Goal: Navigation & Orientation: Find specific page/section

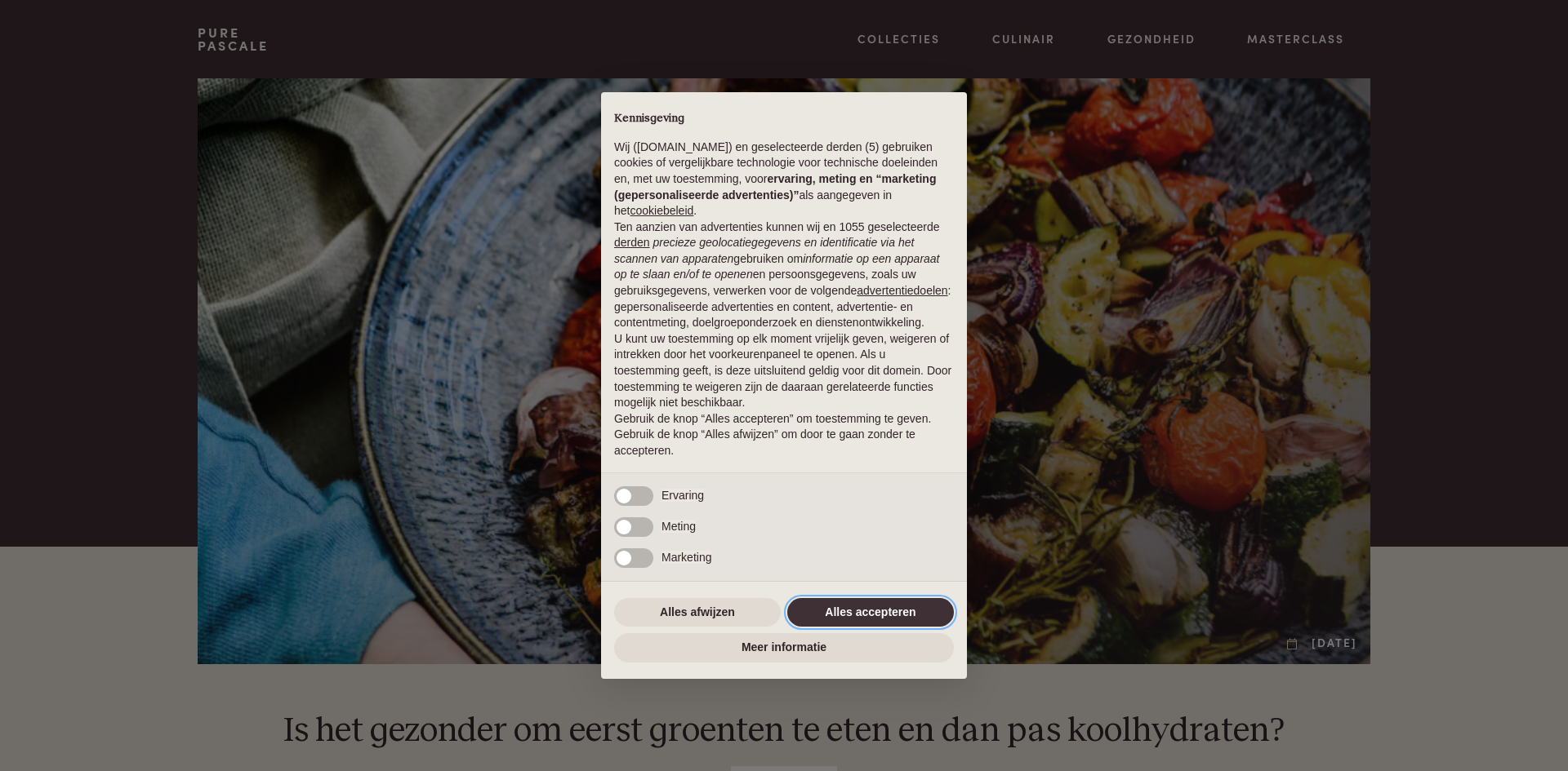
drag, startPoint x: 923, startPoint y: 621, endPoint x: 573, endPoint y: 555, distance: 356.2
click at [923, 621] on button "Alles accepteren" at bounding box center [871, 612] width 167 height 29
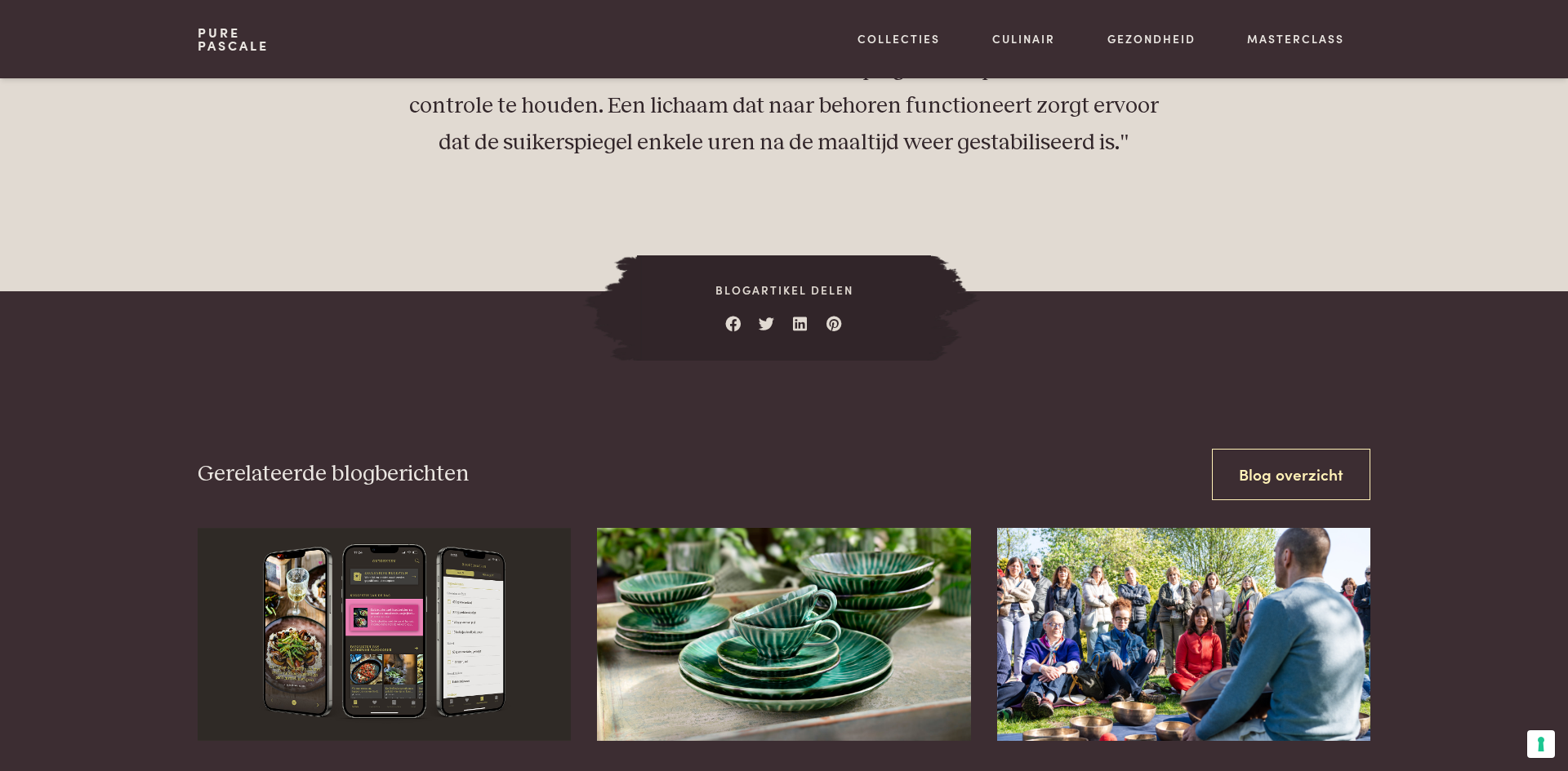
scroll to position [1988, 0]
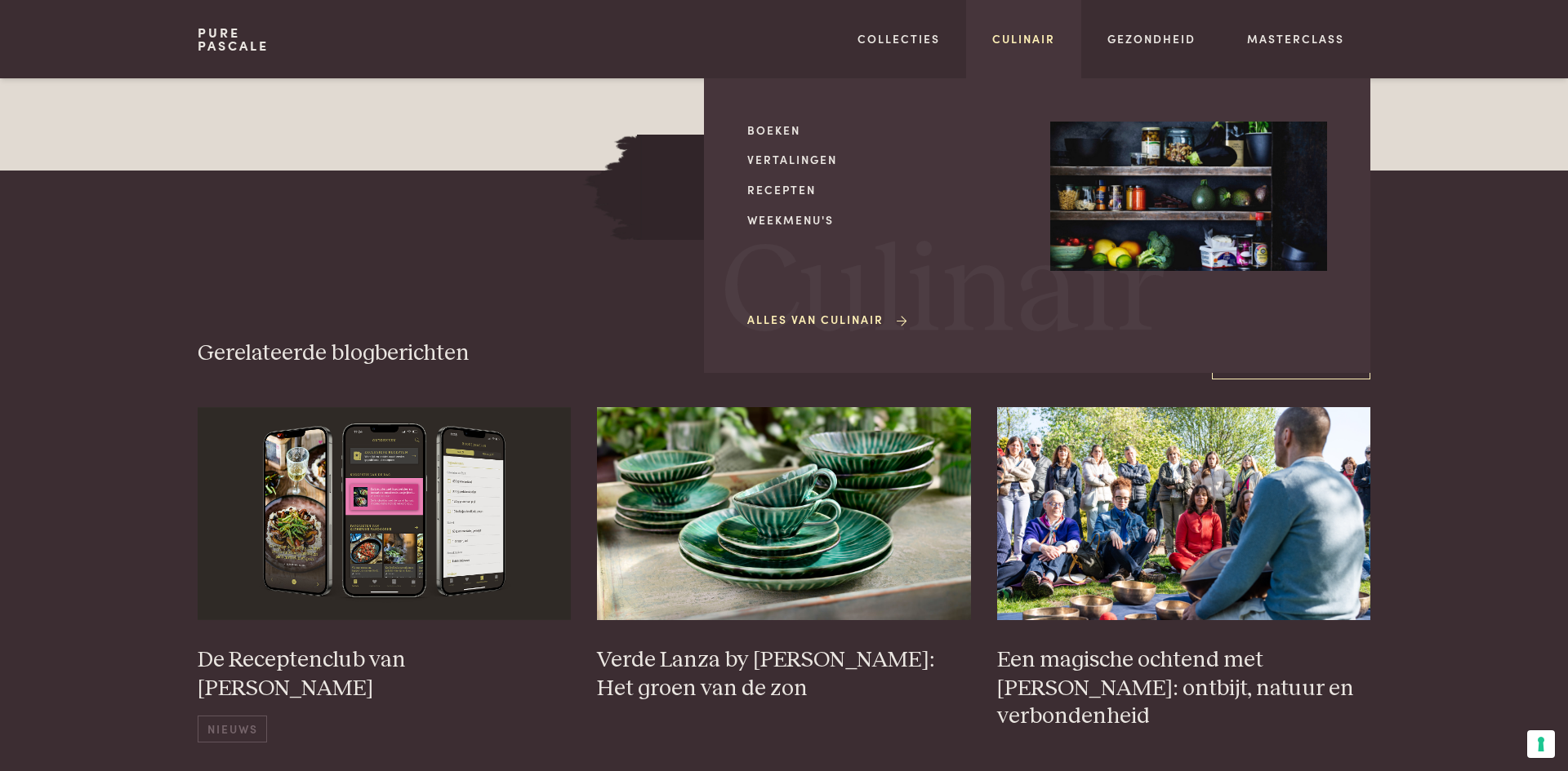
click at [1050, 41] on link "Culinair" at bounding box center [1024, 38] width 63 height 18
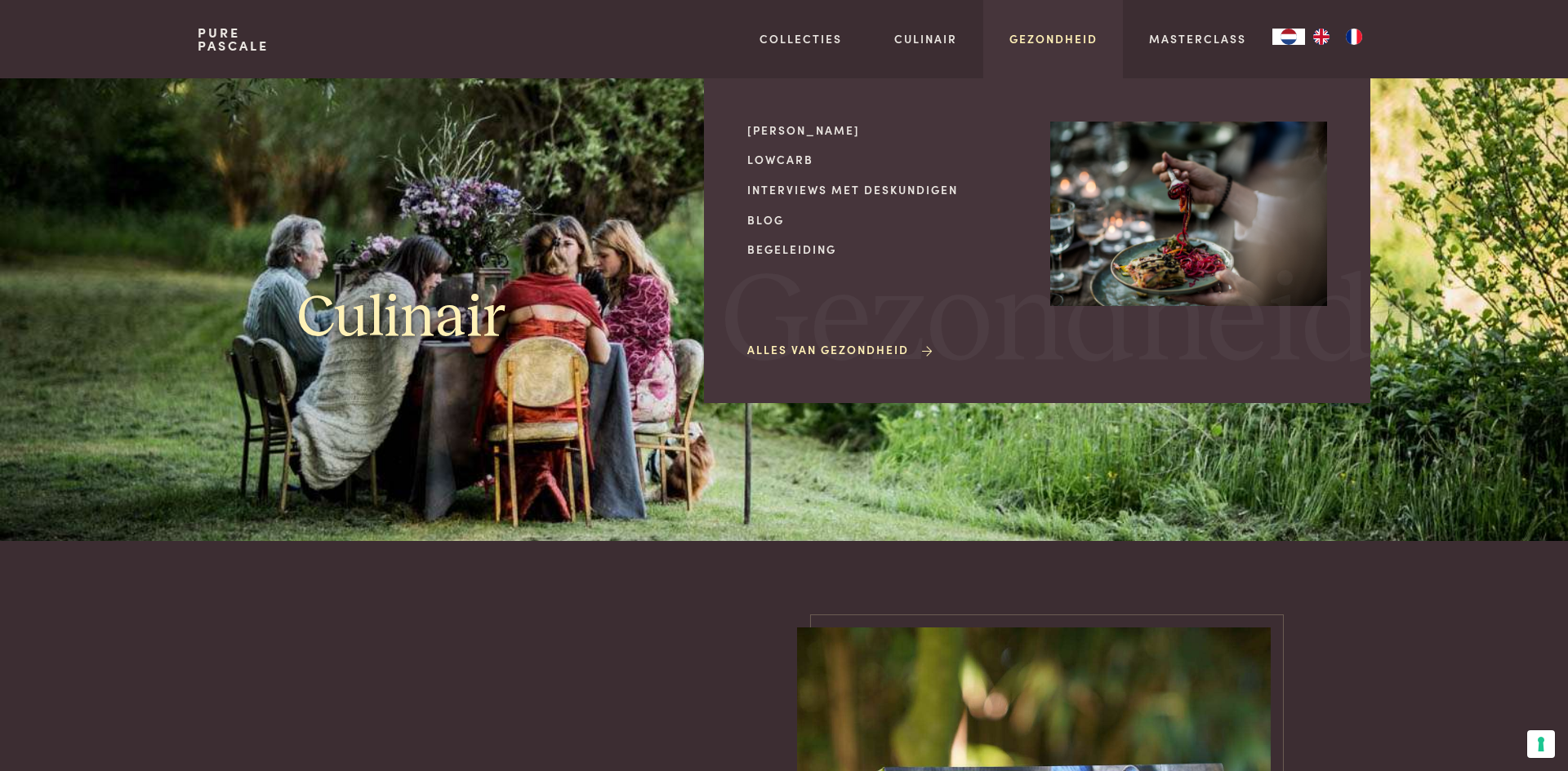
click at [1079, 45] on link "Gezondheid" at bounding box center [1054, 38] width 89 height 18
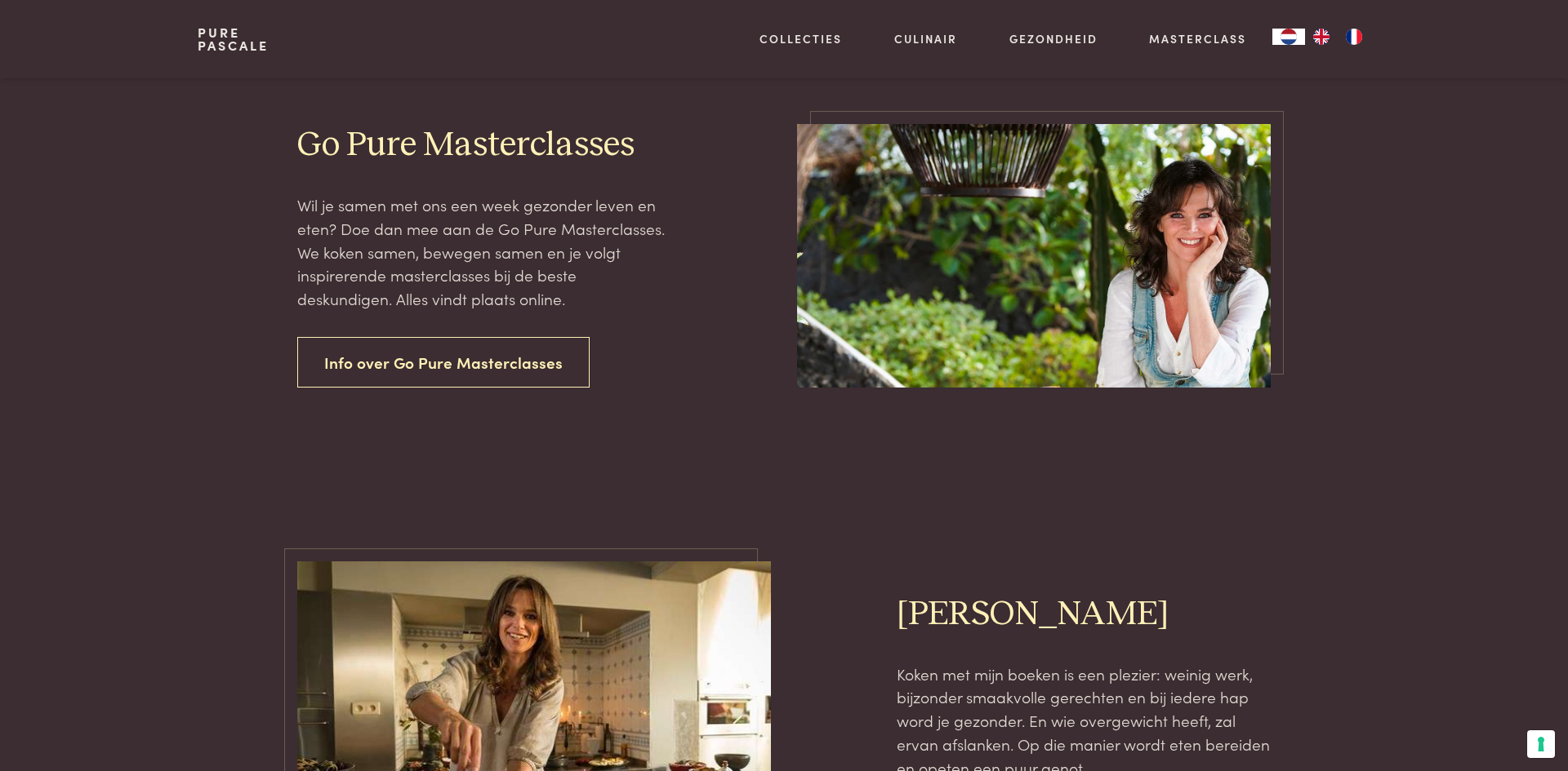
scroll to position [219, 0]
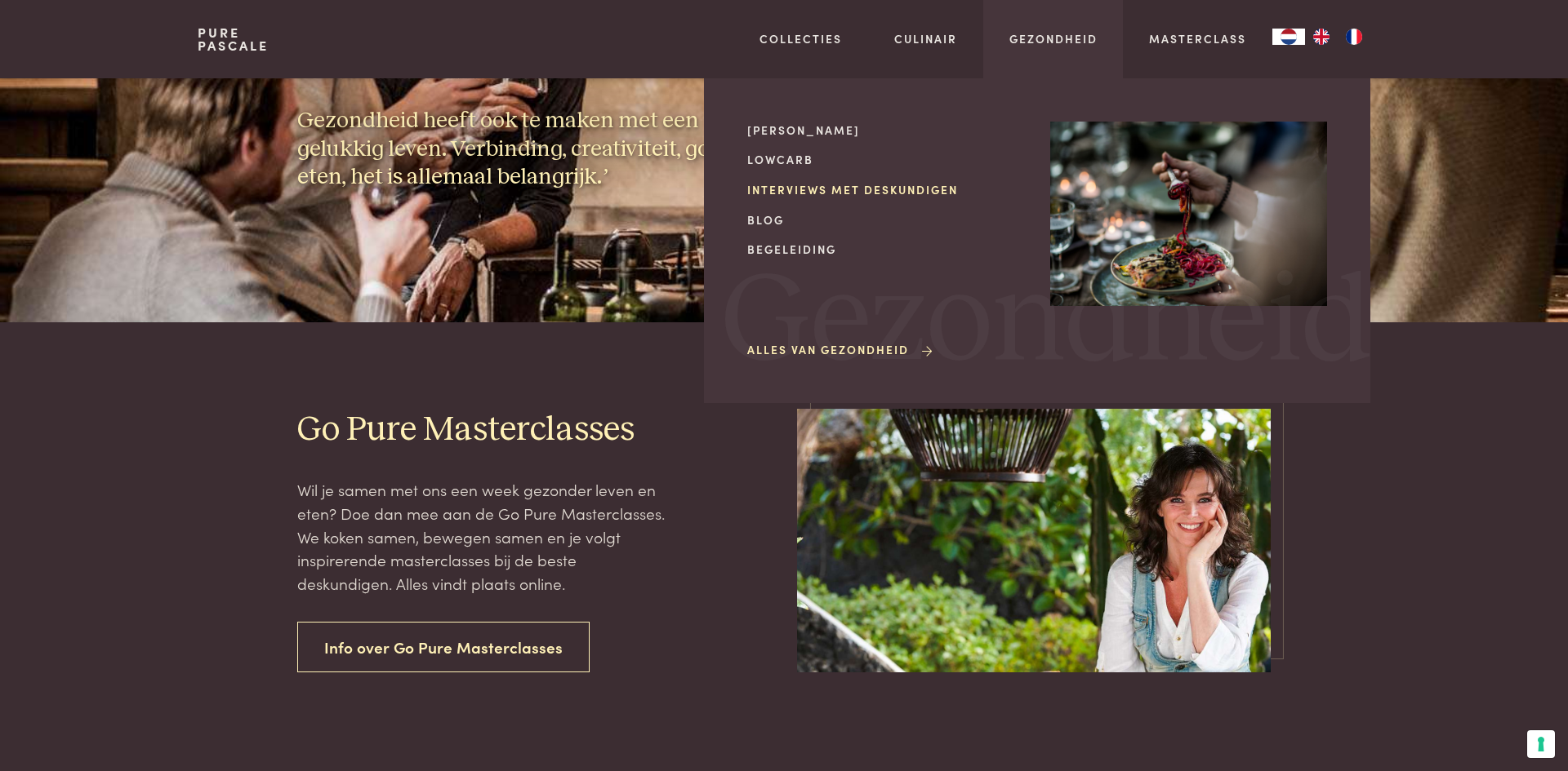
click at [801, 188] on link "Interviews met deskundigen" at bounding box center [886, 189] width 277 height 18
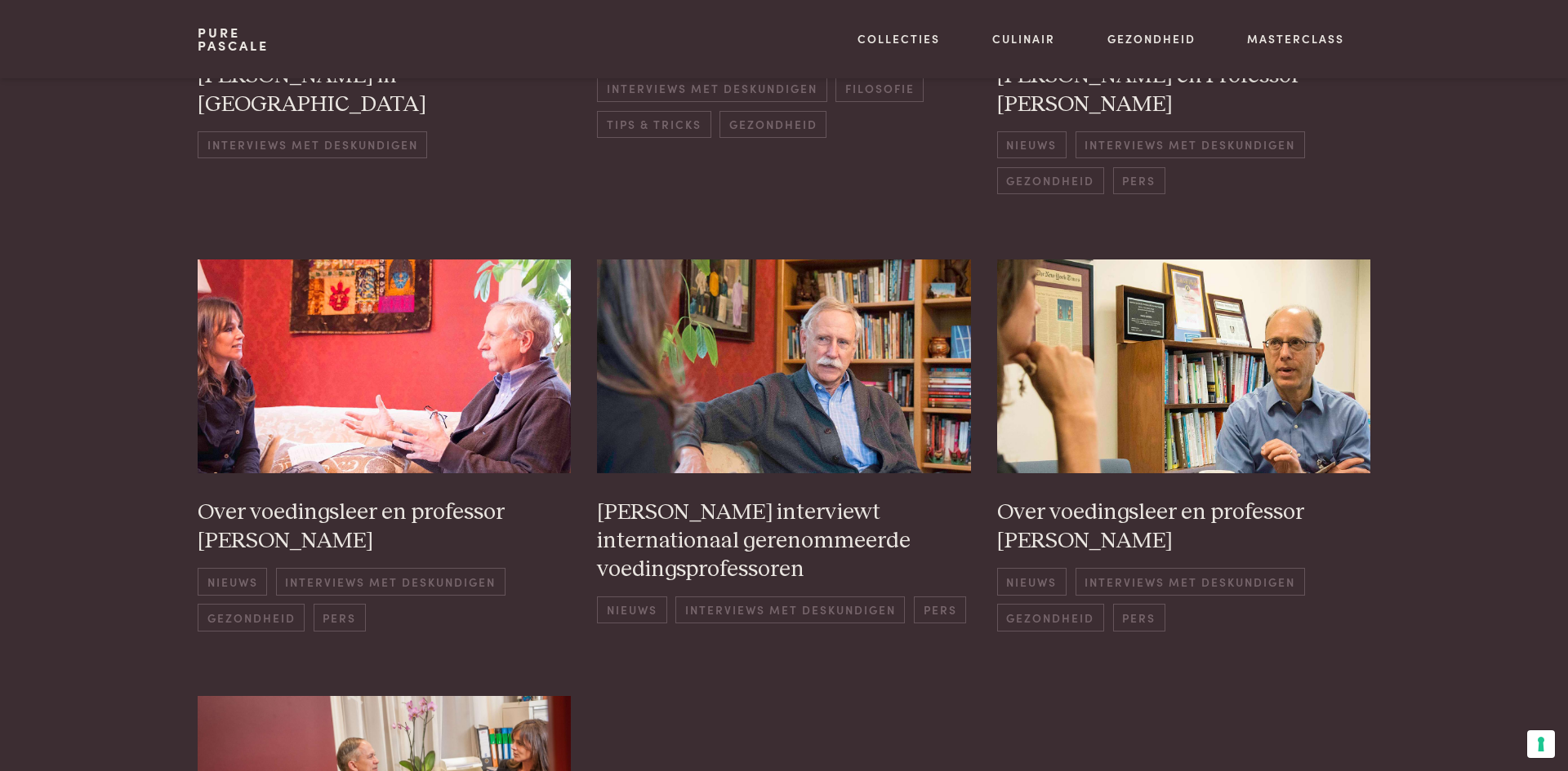
scroll to position [713, 0]
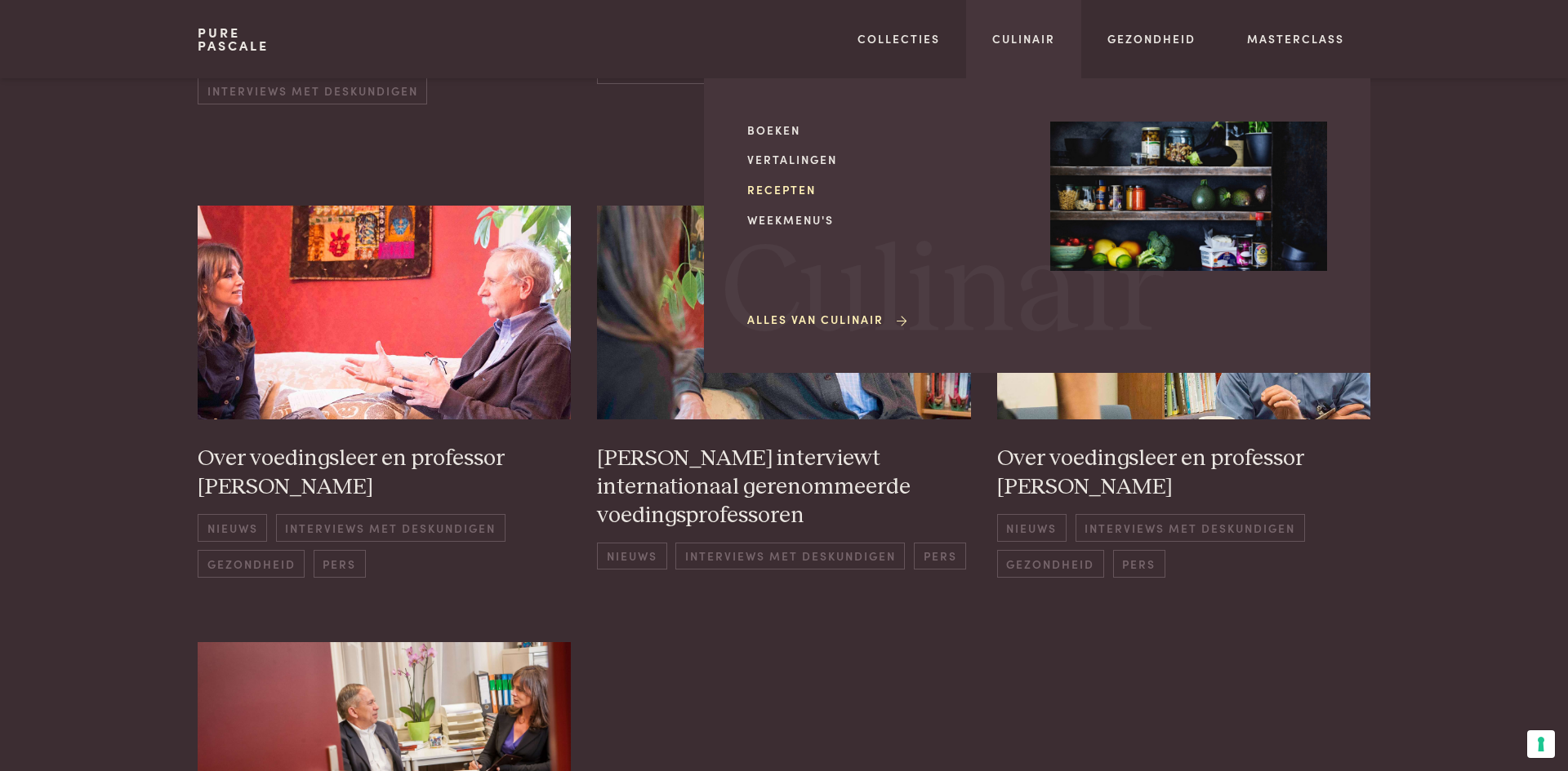
click at [772, 192] on link "Recepten" at bounding box center [886, 189] width 277 height 18
